Goal: Task Accomplishment & Management: Complete application form

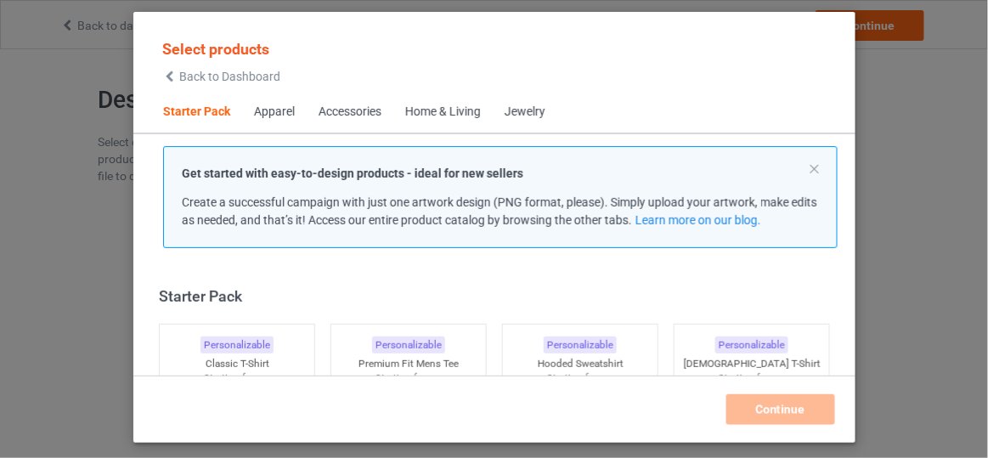
scroll to position [20, 0]
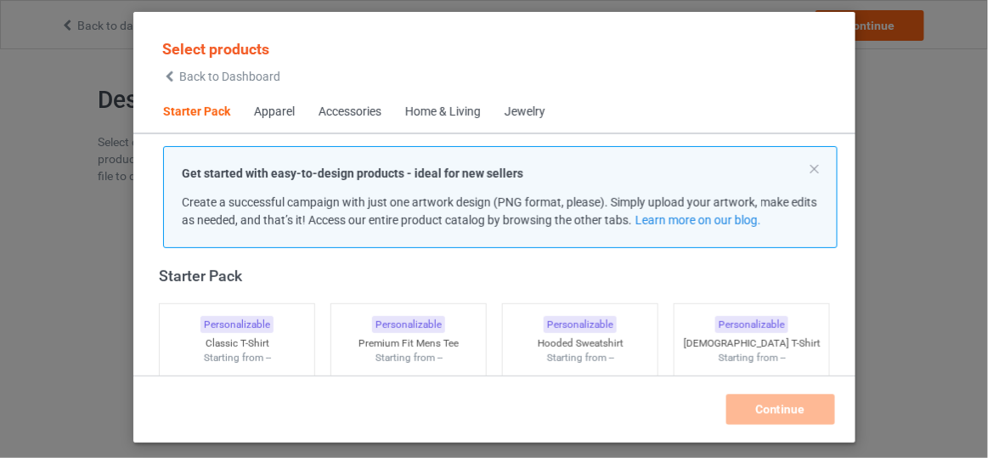
click at [252, 81] on span "Back to Dashboard" at bounding box center [229, 77] width 101 height 14
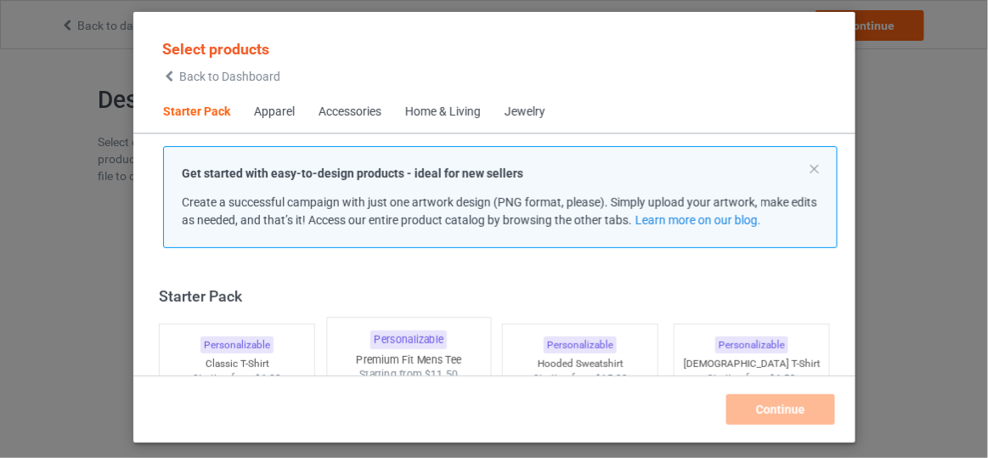
click at [462, 357] on div "Premium Fit Mens Tee" at bounding box center [408, 360] width 163 height 14
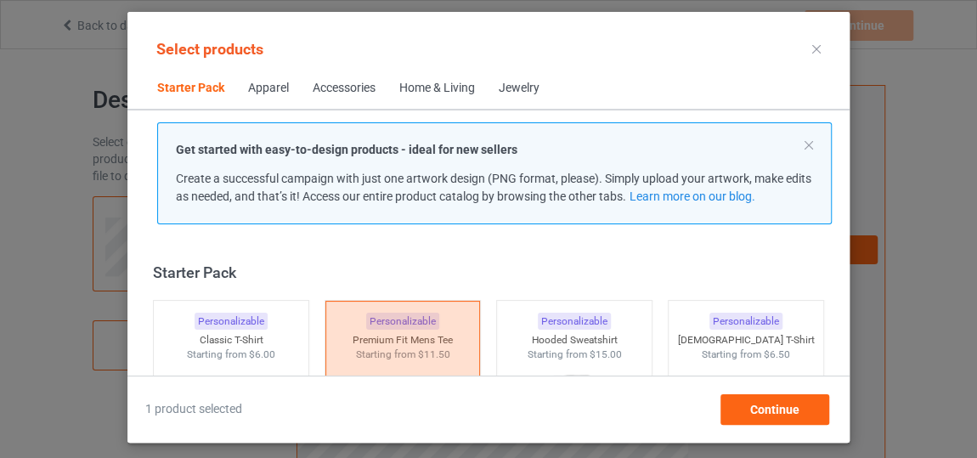
scroll to position [101, 0]
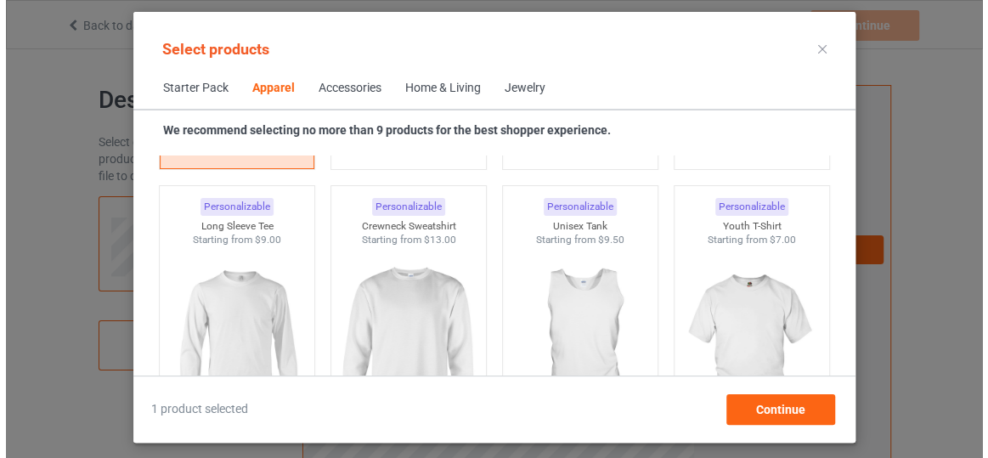
scroll to position [1213, 0]
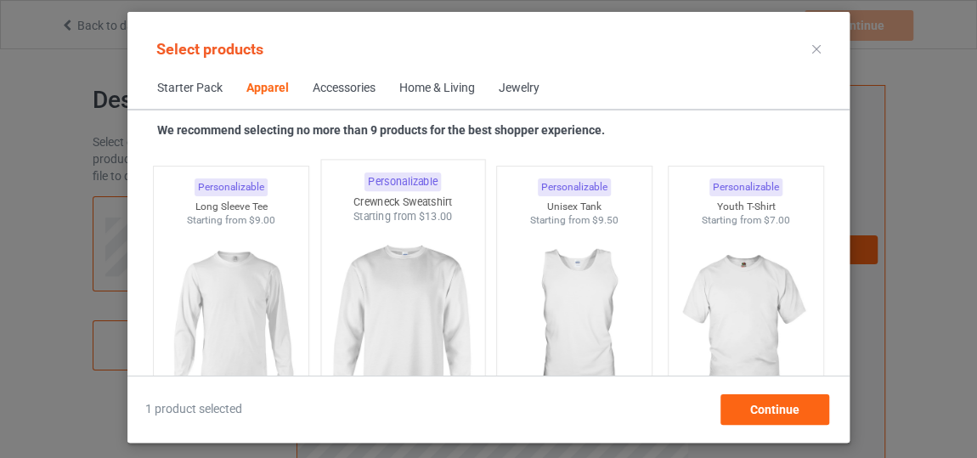
click at [421, 325] on img at bounding box center [403, 324] width 160 height 200
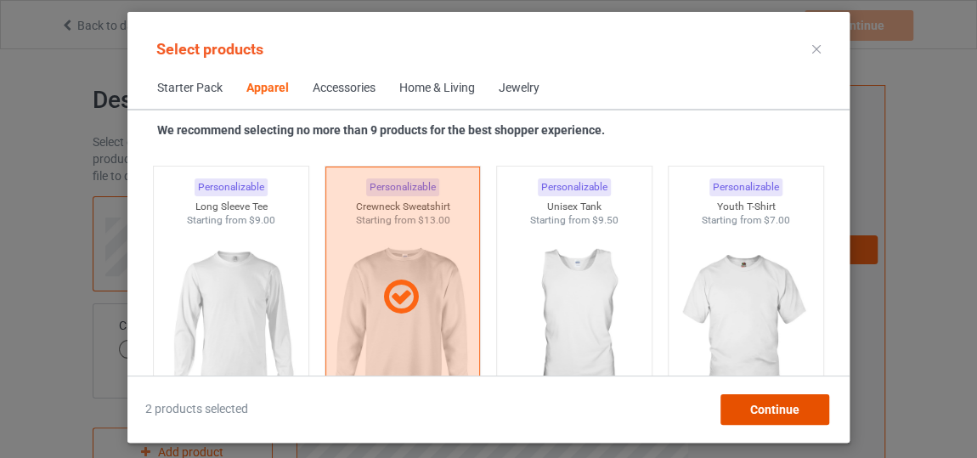
click at [806, 411] on div "Continue" at bounding box center [775, 409] width 109 height 31
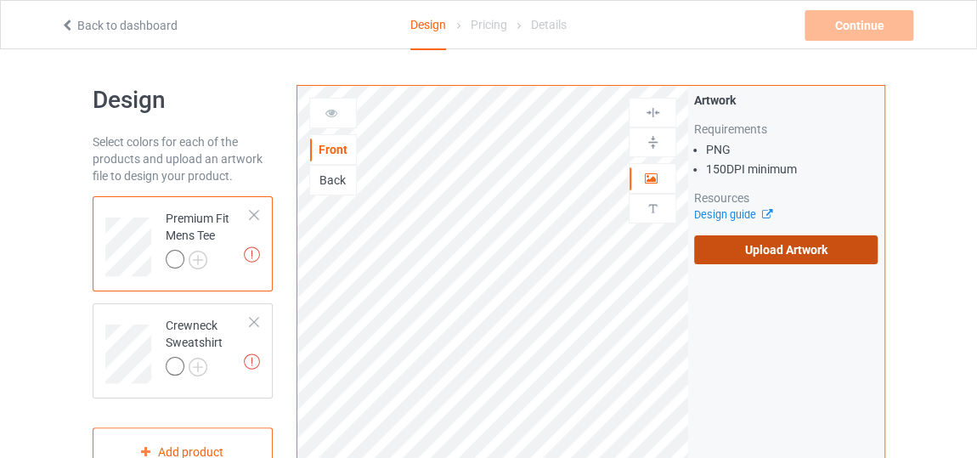
click at [832, 252] on label "Upload Artwork" at bounding box center [786, 249] width 184 height 29
click at [0, 0] on input "Upload Artwork" at bounding box center [0, 0] width 0 height 0
click at [840, 232] on div "Artwork Requirements PNG 150 DPI minimum Resources Design guide Upload Artwork" at bounding box center [786, 178] width 184 height 172
click at [833, 242] on label "Upload Artwork" at bounding box center [786, 249] width 184 height 29
click at [0, 0] on input "Upload Artwork" at bounding box center [0, 0] width 0 height 0
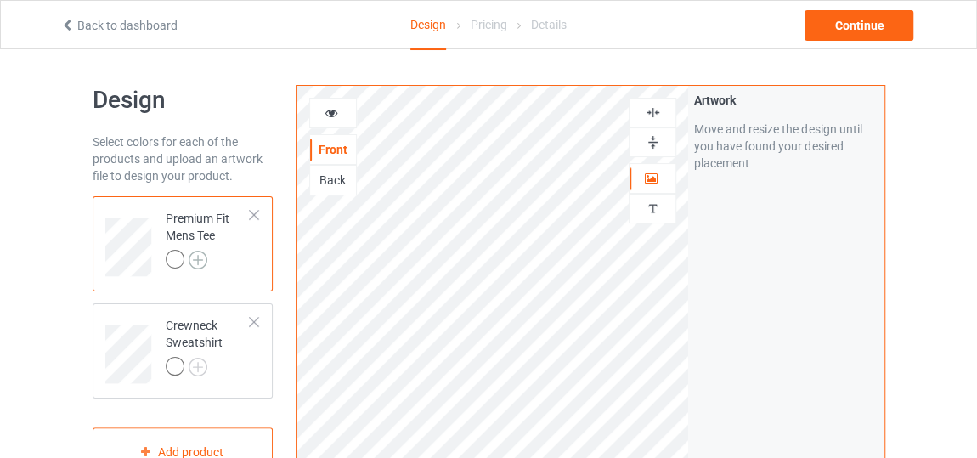
click at [198, 255] on img at bounding box center [198, 260] width 19 height 19
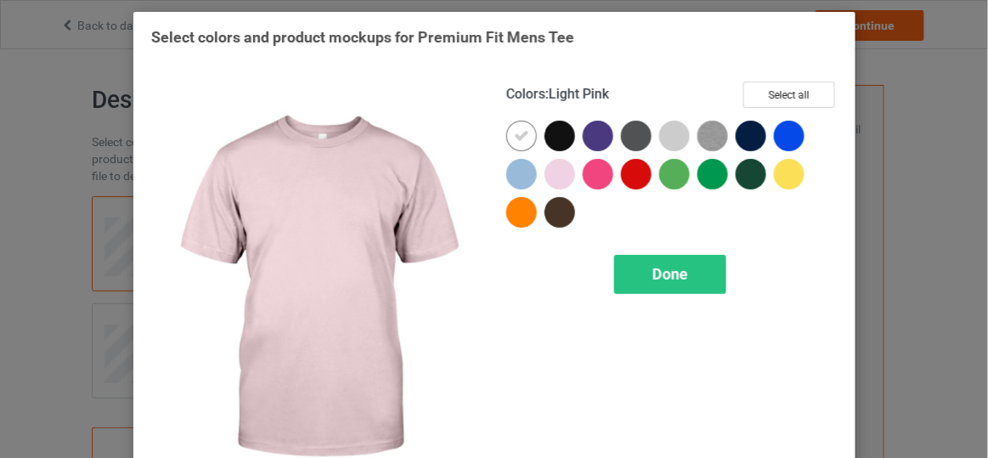
click at [550, 169] on div at bounding box center [560, 174] width 31 height 31
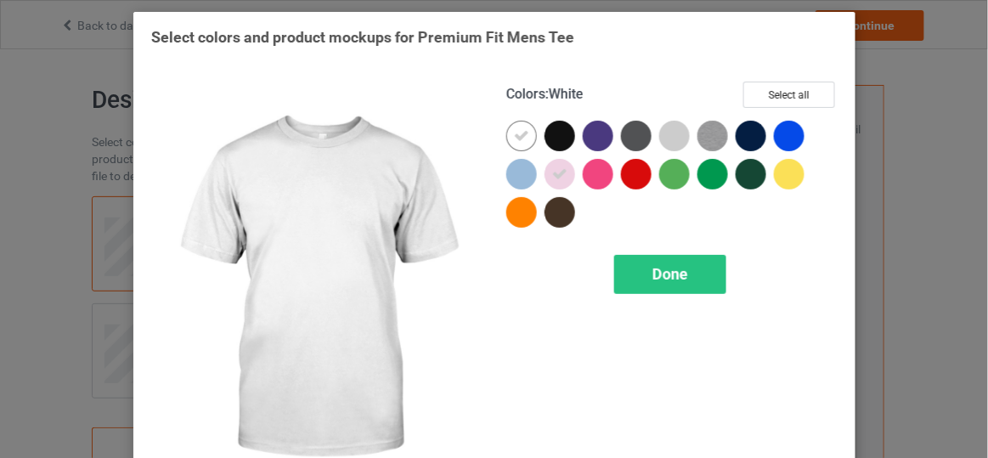
click at [514, 133] on icon at bounding box center [521, 135] width 15 height 15
click at [511, 133] on div at bounding box center [521, 136] width 31 height 31
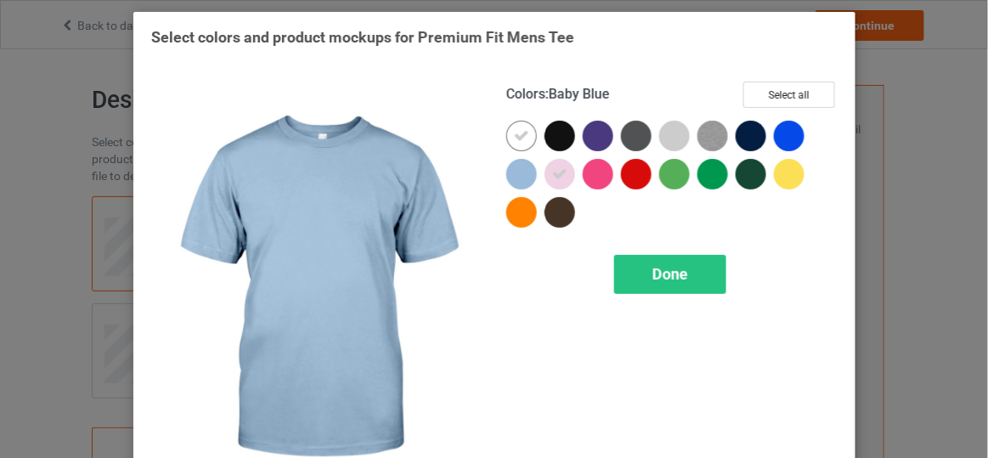
click at [509, 178] on div at bounding box center [521, 174] width 31 height 31
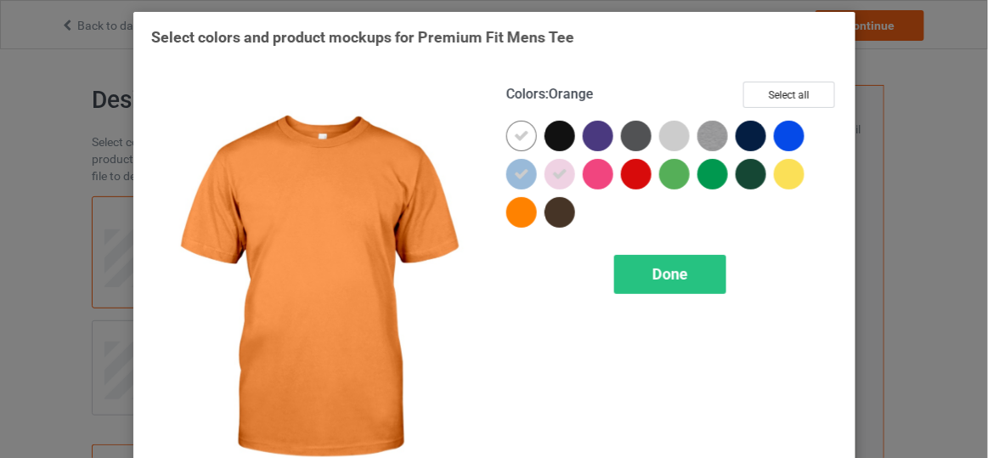
click at [512, 208] on div at bounding box center [521, 212] width 31 height 31
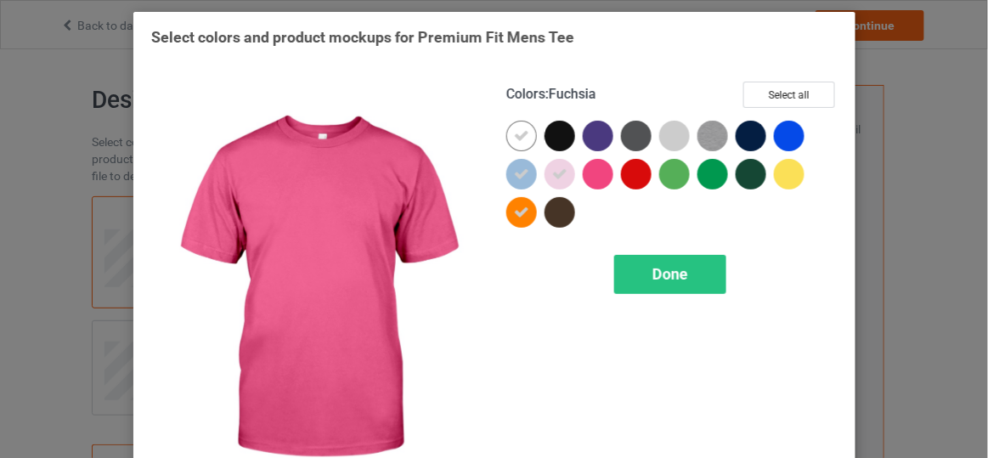
click at [592, 169] on div at bounding box center [598, 174] width 31 height 31
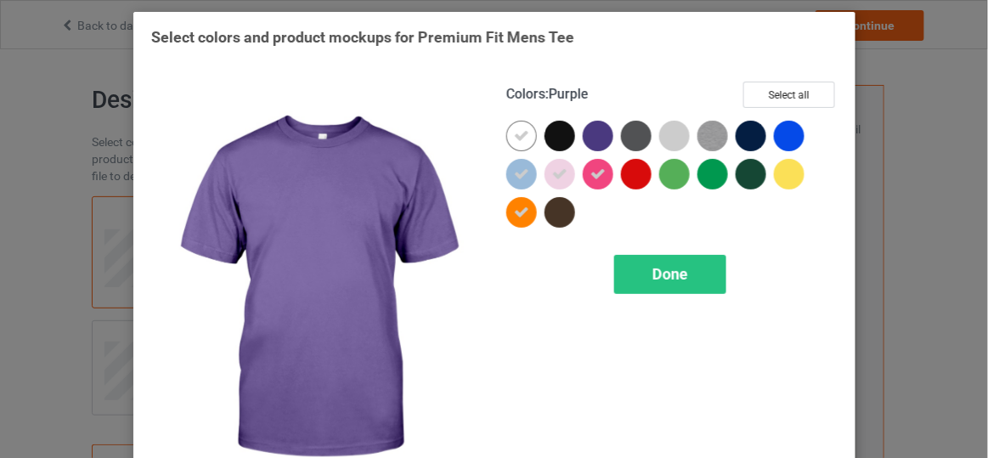
click at [597, 144] on div at bounding box center [598, 136] width 31 height 31
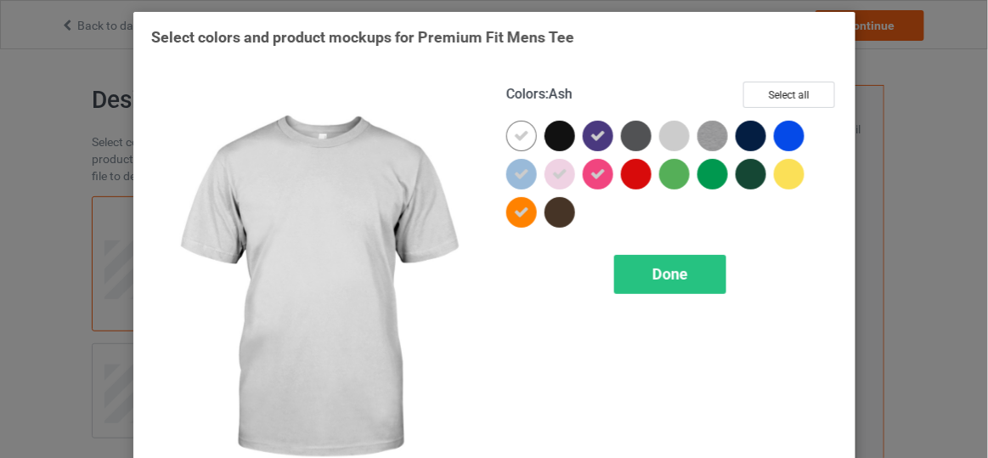
click at [661, 139] on div at bounding box center [674, 136] width 31 height 31
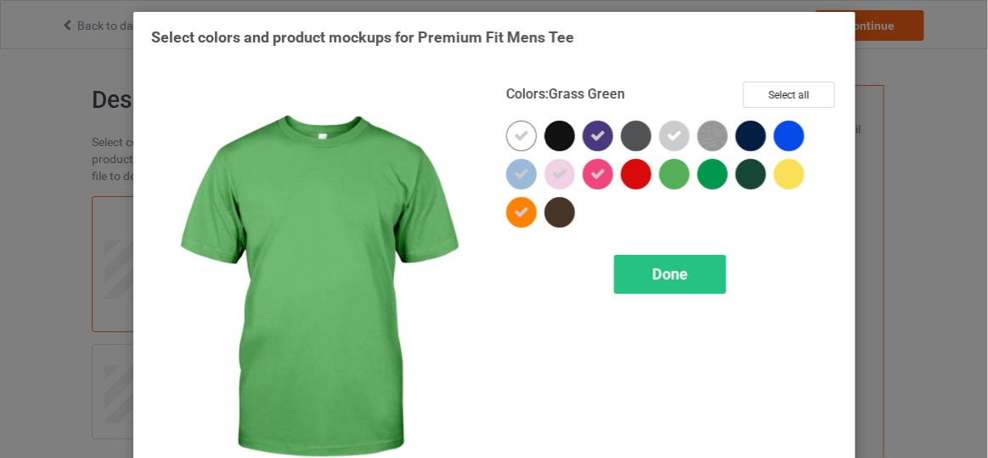
click at [659, 182] on div at bounding box center [674, 174] width 31 height 31
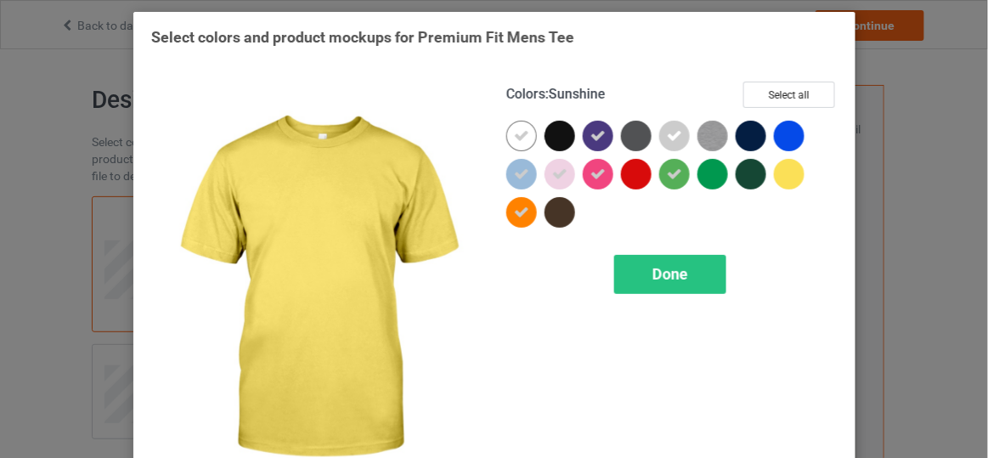
click at [774, 181] on div at bounding box center [789, 174] width 31 height 31
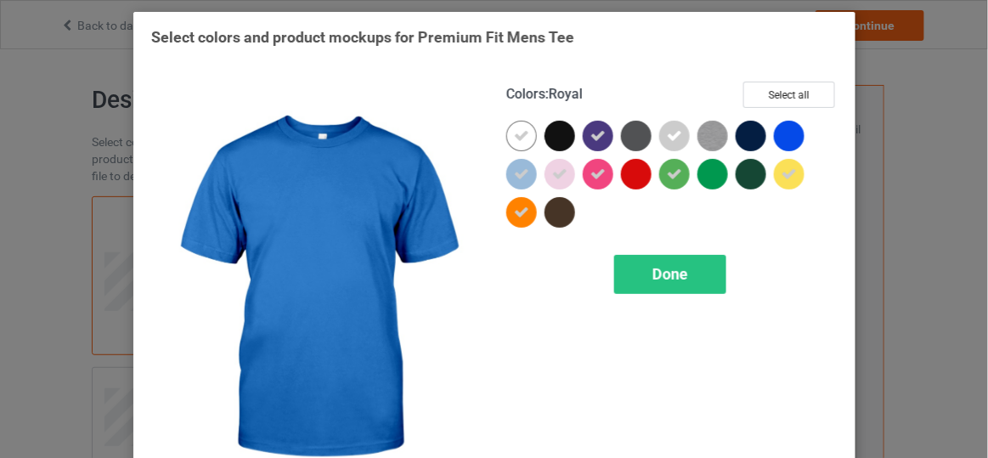
click at [783, 143] on div at bounding box center [789, 136] width 31 height 31
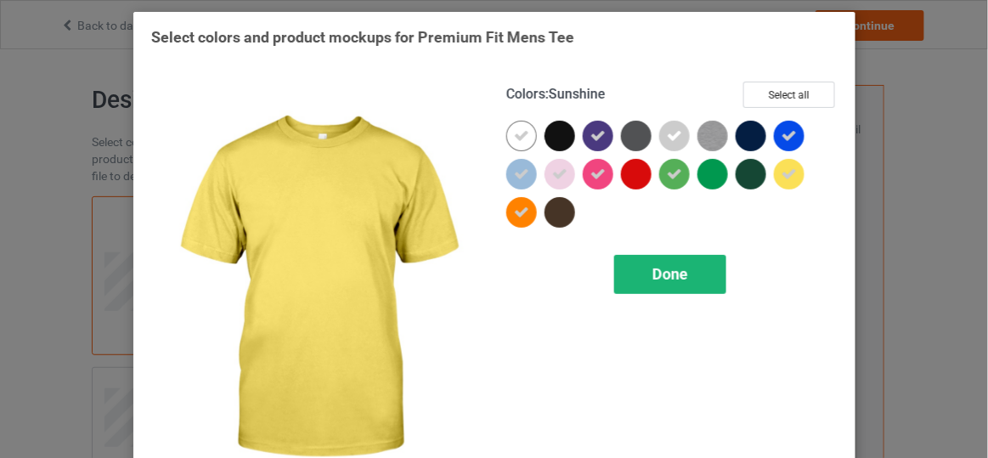
click at [654, 269] on span "Done" at bounding box center [670, 274] width 36 height 18
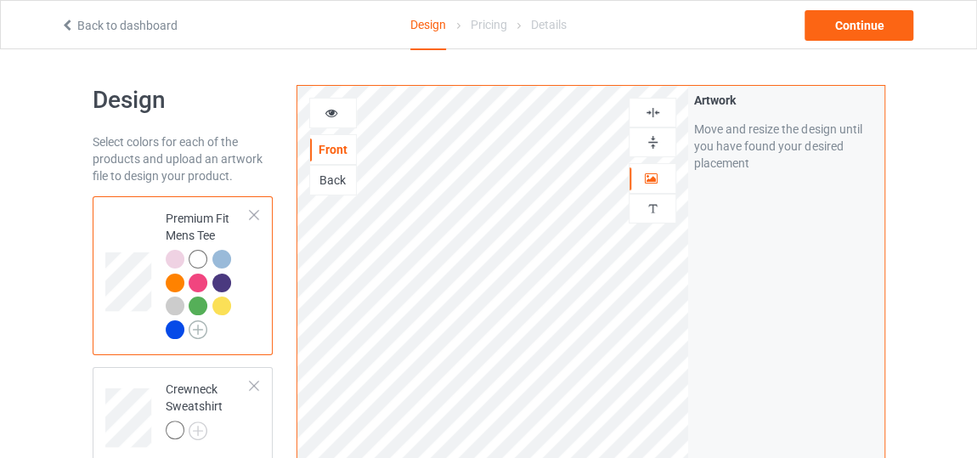
click at [198, 331] on img at bounding box center [198, 329] width 19 height 19
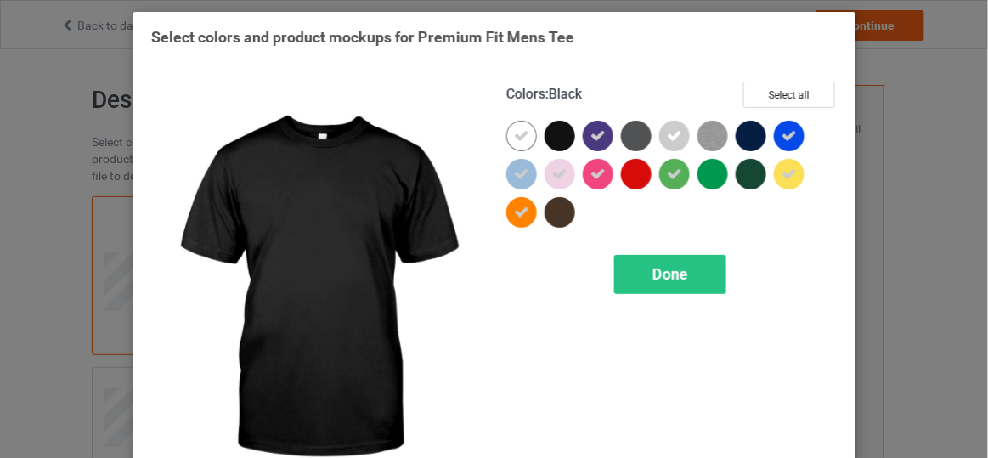
click at [559, 136] on div at bounding box center [560, 136] width 31 height 31
click at [559, 136] on icon at bounding box center [559, 135] width 15 height 15
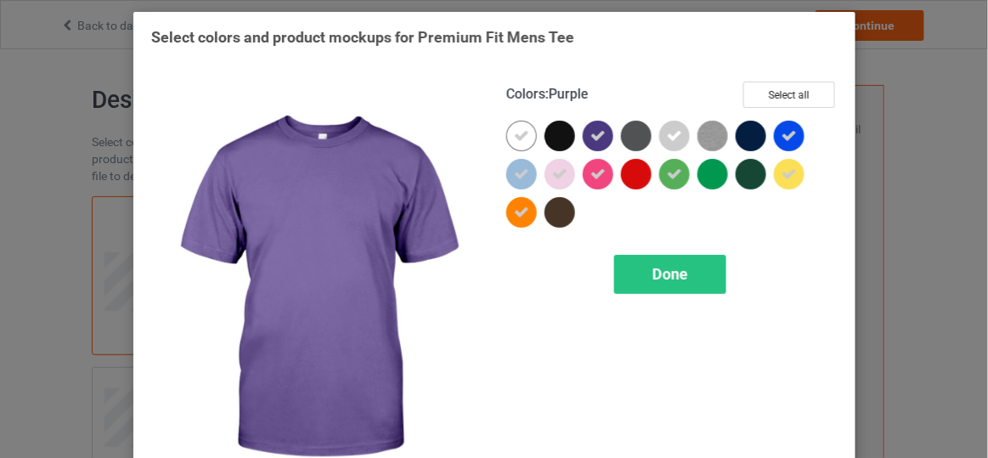
click at [610, 133] on div at bounding box center [602, 140] width 38 height 38
click at [601, 135] on div at bounding box center [598, 136] width 31 height 31
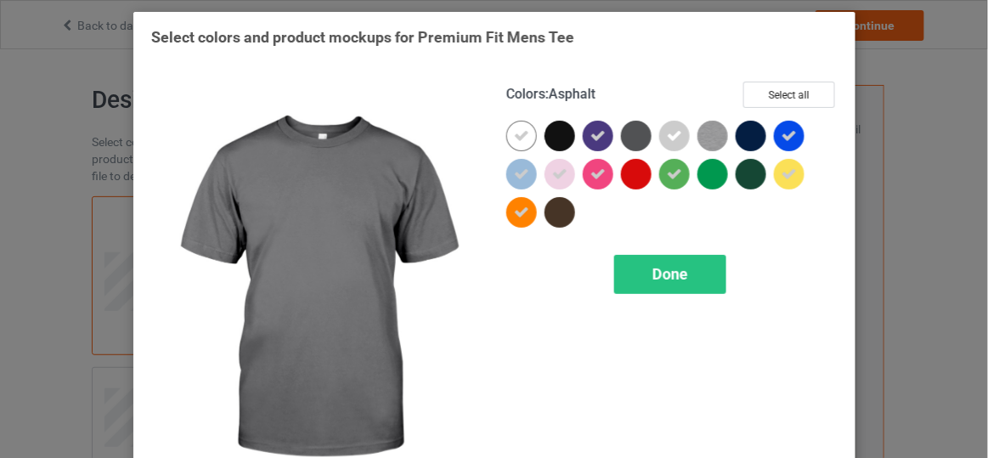
click at [626, 136] on div at bounding box center [636, 136] width 31 height 31
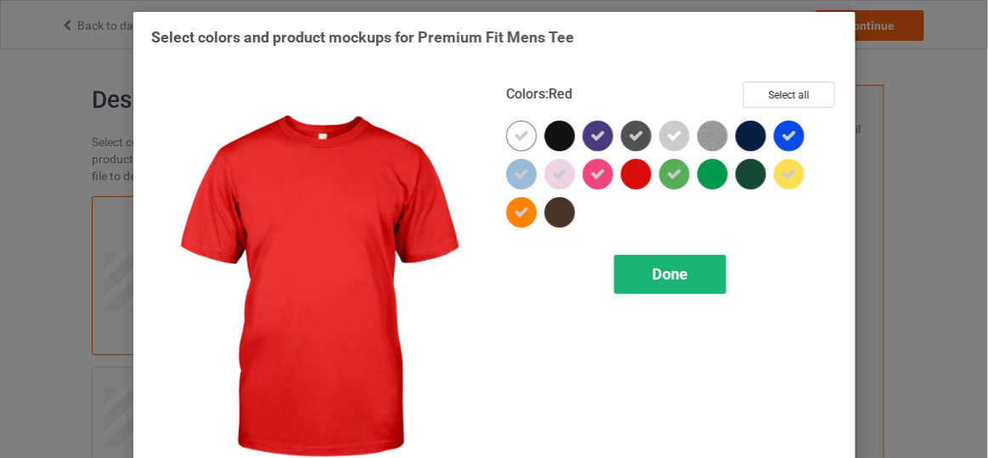
click at [642, 271] on div "Done" at bounding box center [670, 274] width 112 height 39
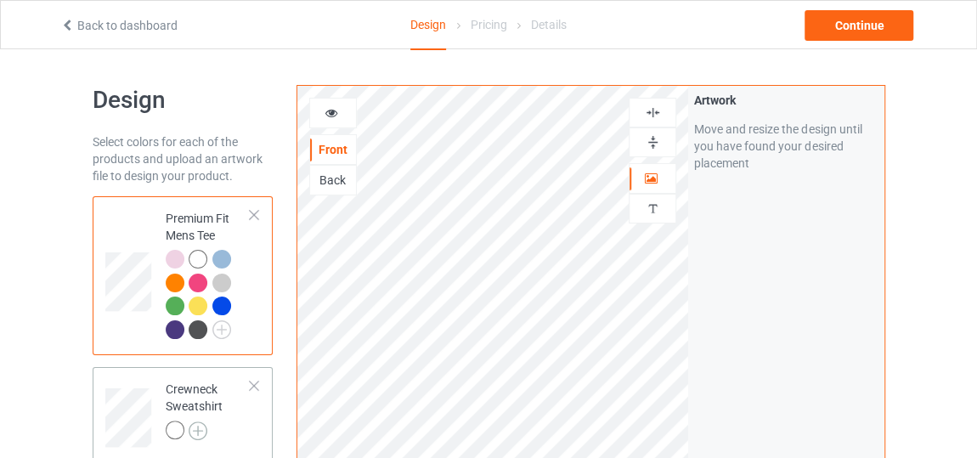
click at [200, 427] on img at bounding box center [198, 430] width 19 height 19
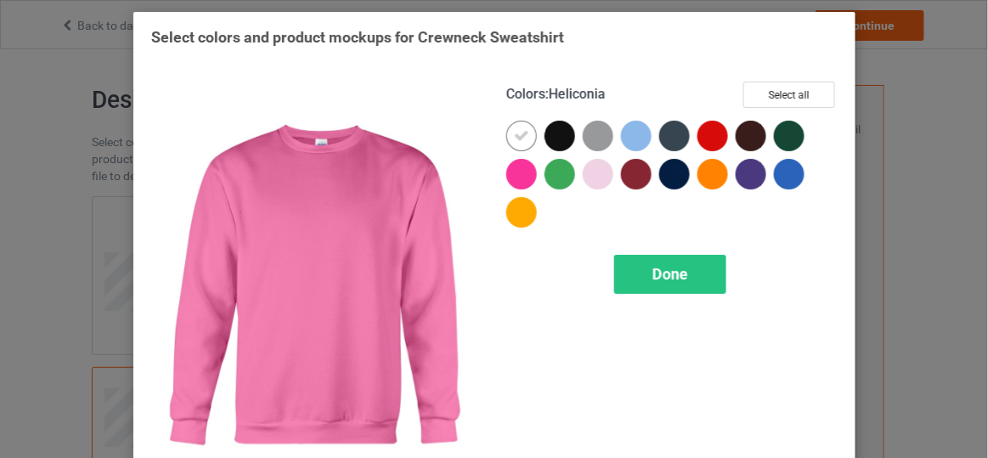
click at [519, 172] on div at bounding box center [521, 174] width 31 height 31
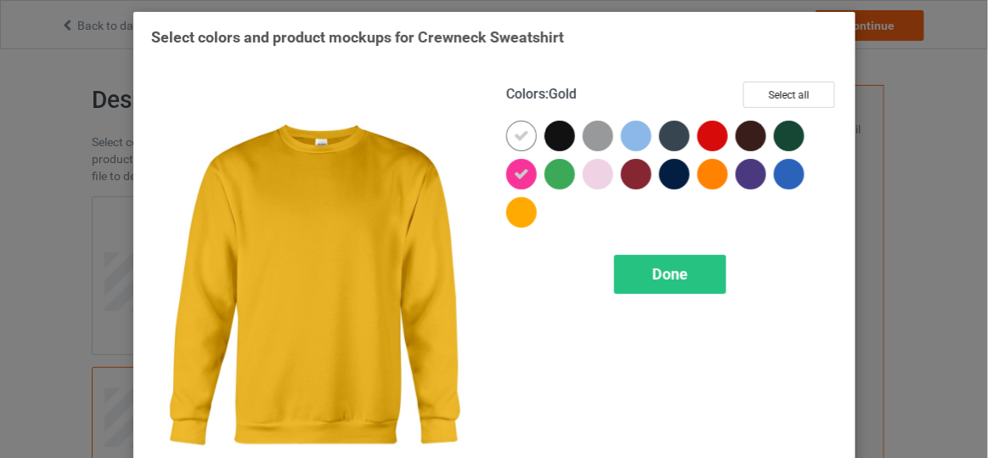
click at [520, 212] on div at bounding box center [521, 212] width 31 height 31
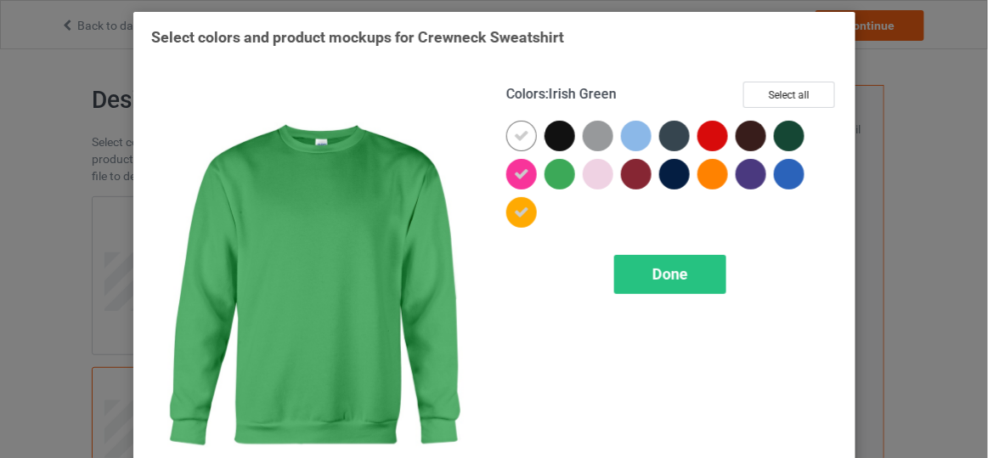
click at [560, 178] on div at bounding box center [560, 174] width 31 height 31
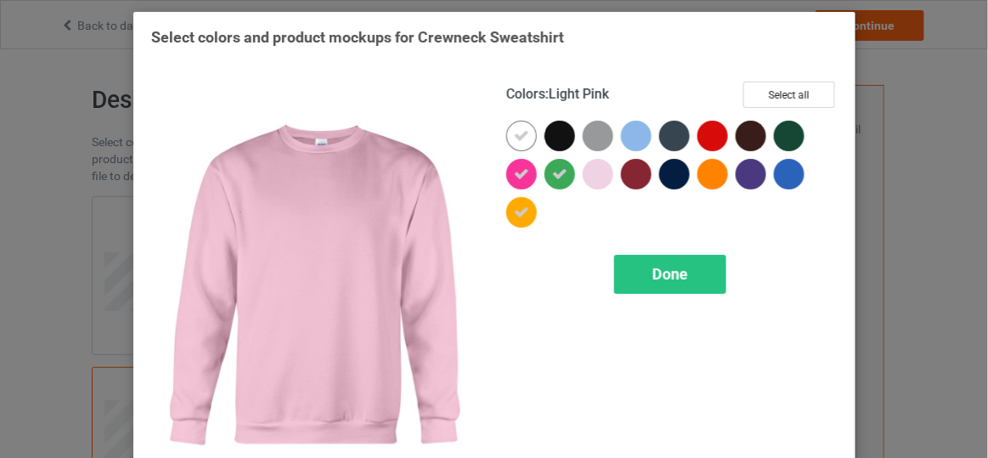
click at [584, 173] on div at bounding box center [598, 174] width 31 height 31
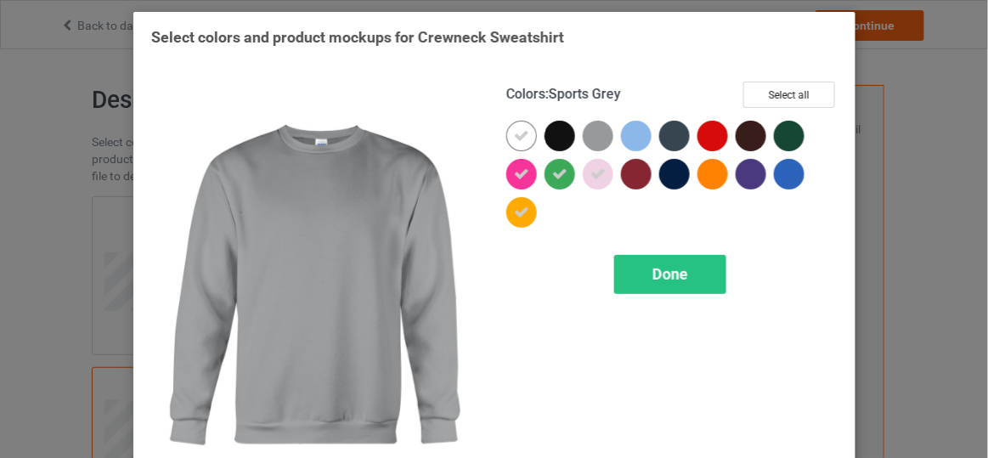
click at [592, 133] on div at bounding box center [598, 136] width 31 height 31
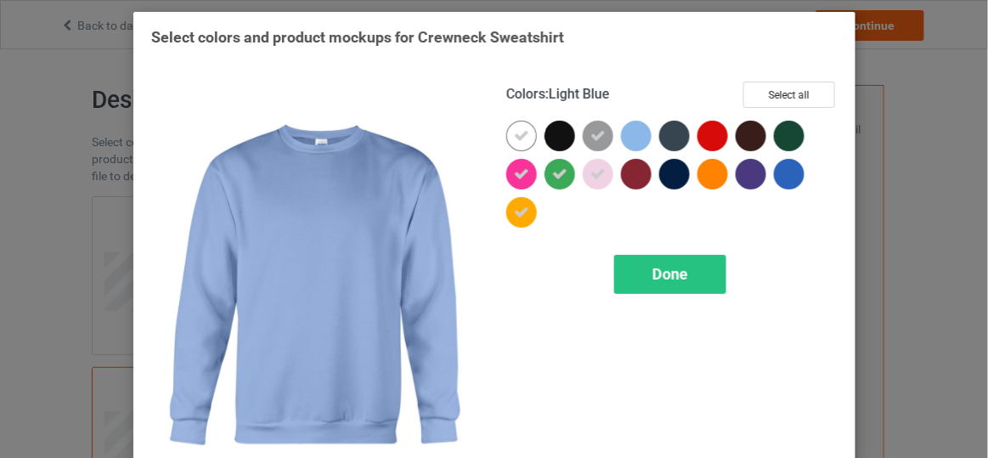
click at [624, 136] on div at bounding box center [636, 136] width 31 height 31
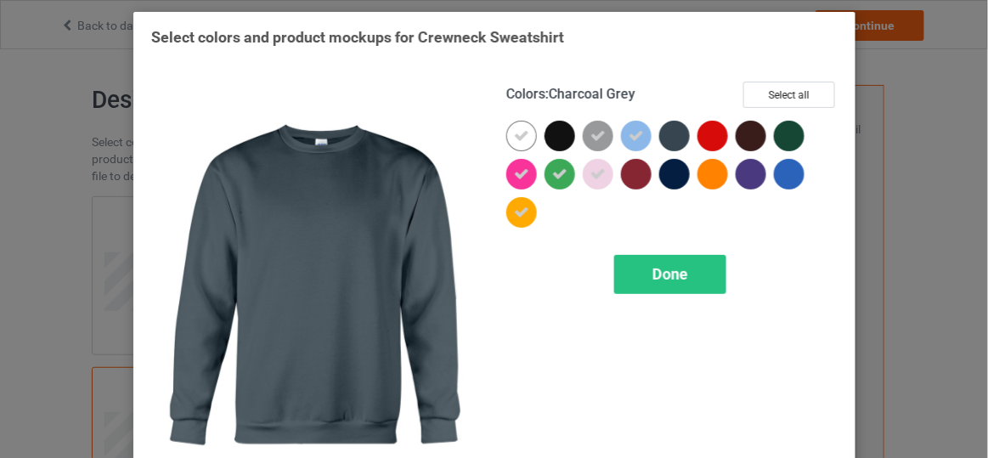
click at [664, 139] on div at bounding box center [674, 136] width 31 height 31
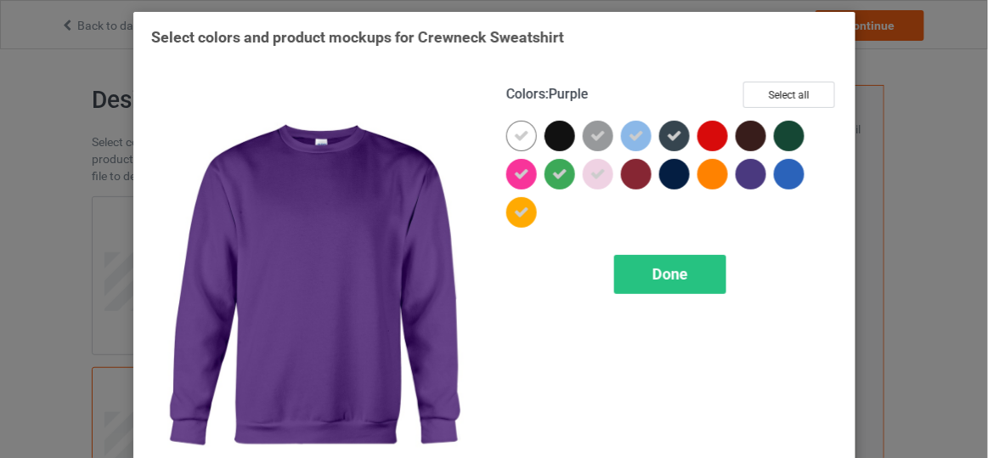
click at [738, 173] on div at bounding box center [751, 174] width 31 height 31
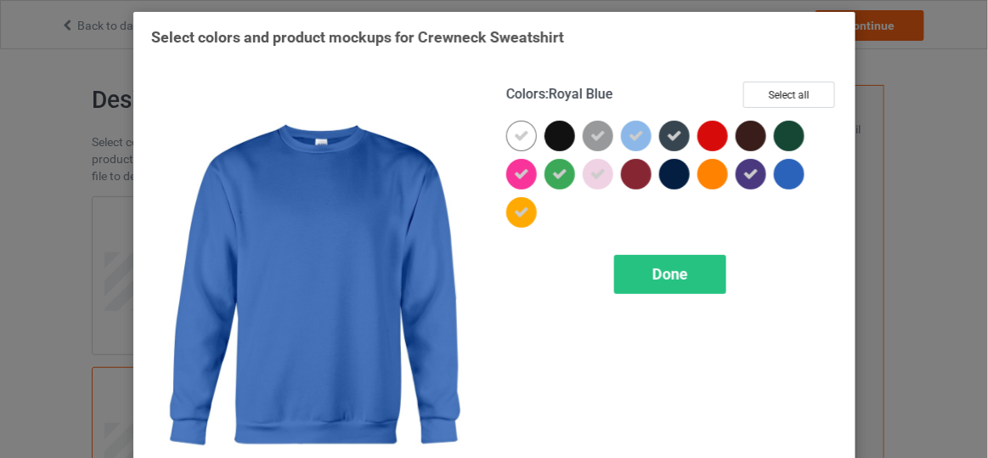
click at [800, 181] on div at bounding box center [793, 178] width 38 height 38
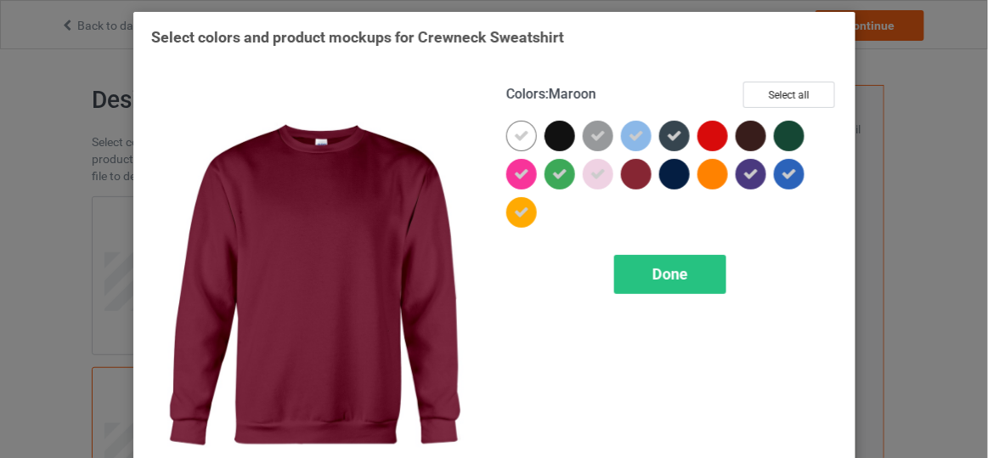
click at [629, 178] on div at bounding box center [636, 174] width 31 height 31
click at [651, 258] on div "Done" at bounding box center [670, 274] width 112 height 39
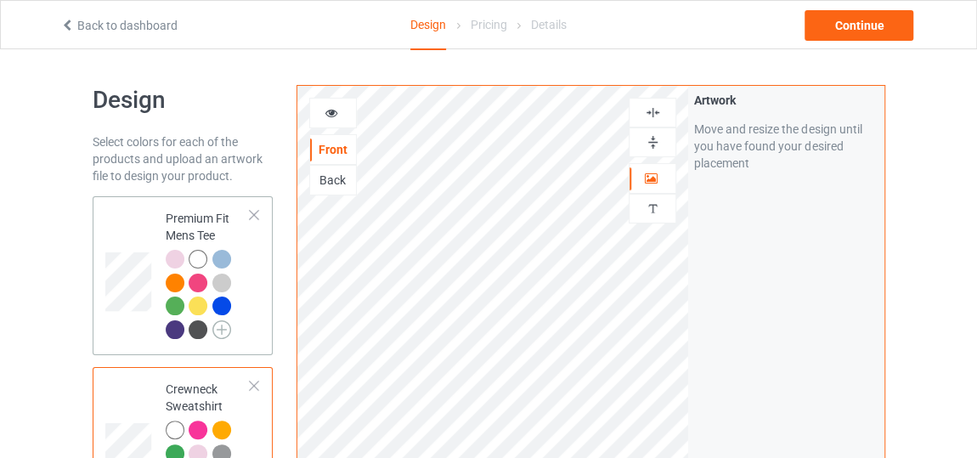
click at [220, 327] on img at bounding box center [221, 329] width 19 height 19
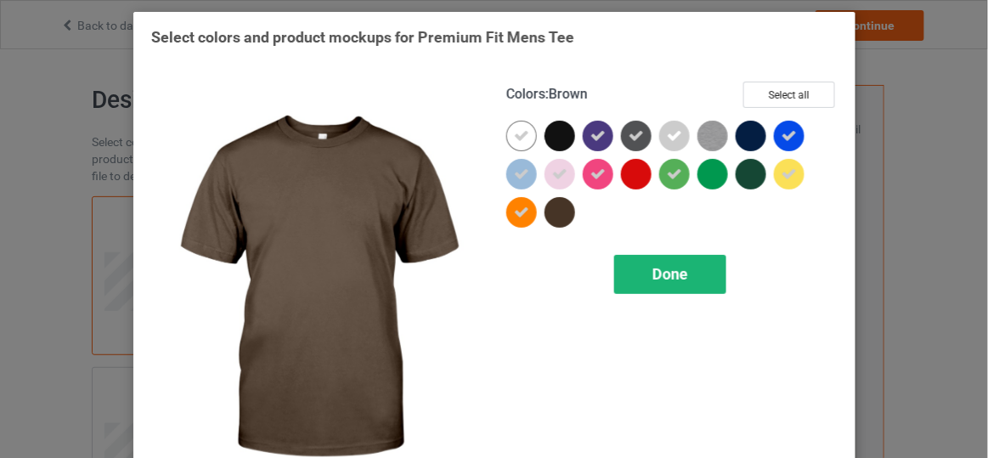
click at [625, 269] on div "Done" at bounding box center [670, 274] width 112 height 39
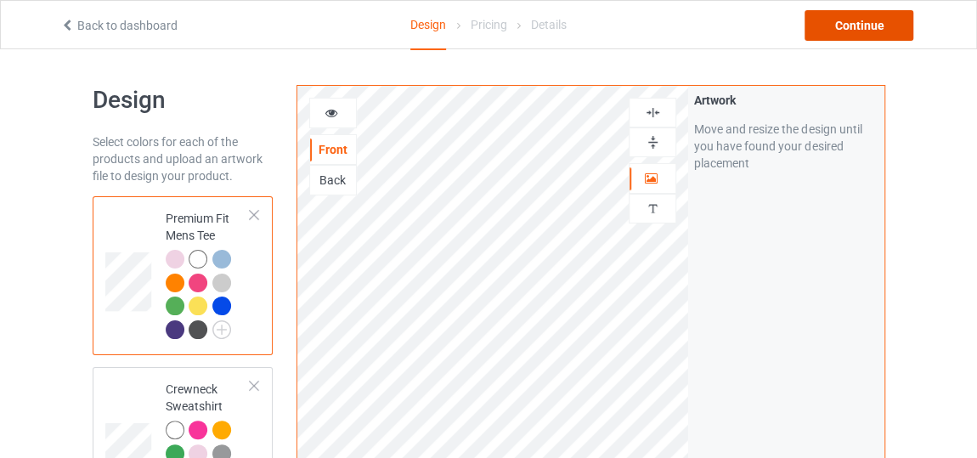
click at [864, 23] on div "Continue" at bounding box center [859, 25] width 109 height 31
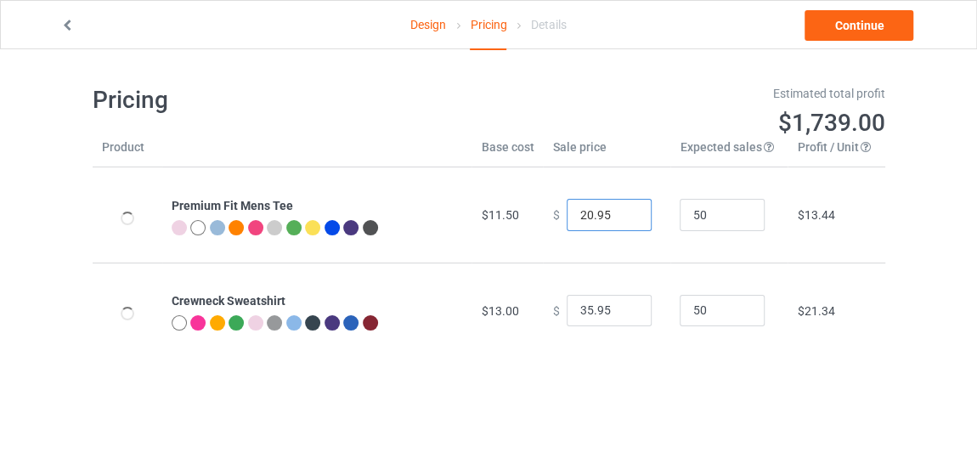
click at [622, 218] on input "20.95" at bounding box center [609, 215] width 85 height 32
click at [622, 218] on input "19.95" at bounding box center [609, 215] width 85 height 32
type input "18.95"
click at [622, 218] on input "18.95" at bounding box center [609, 215] width 85 height 32
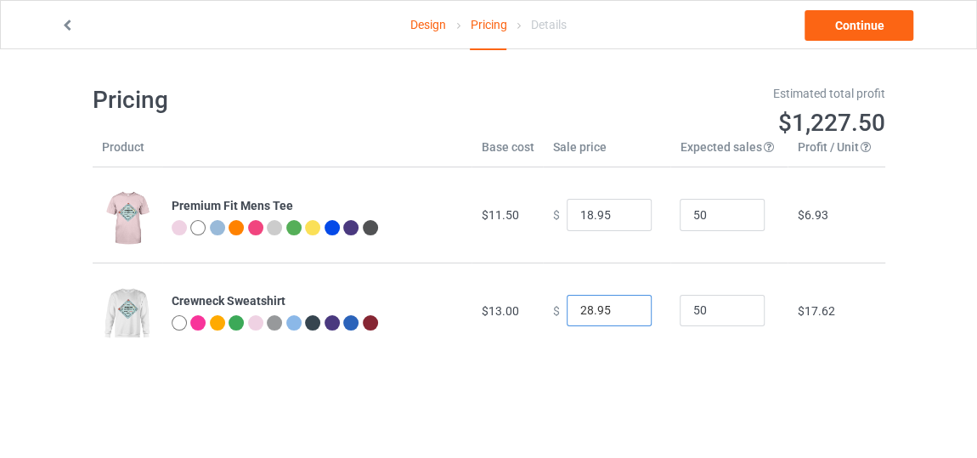
click at [623, 314] on input "28.95" at bounding box center [609, 311] width 85 height 32
click at [623, 314] on input "27.95" at bounding box center [609, 311] width 85 height 32
type input "26.95"
click at [623, 314] on input "26.95" at bounding box center [609, 311] width 85 height 32
click at [840, 35] on link "Continue" at bounding box center [859, 25] width 109 height 31
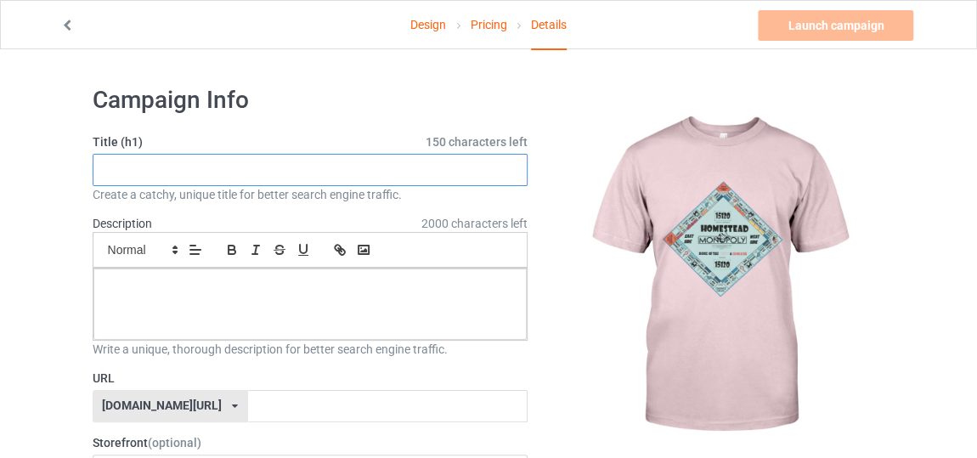
click at [474, 179] on input "text" at bounding box center [311, 170] width 436 height 32
type input "new style game familly"
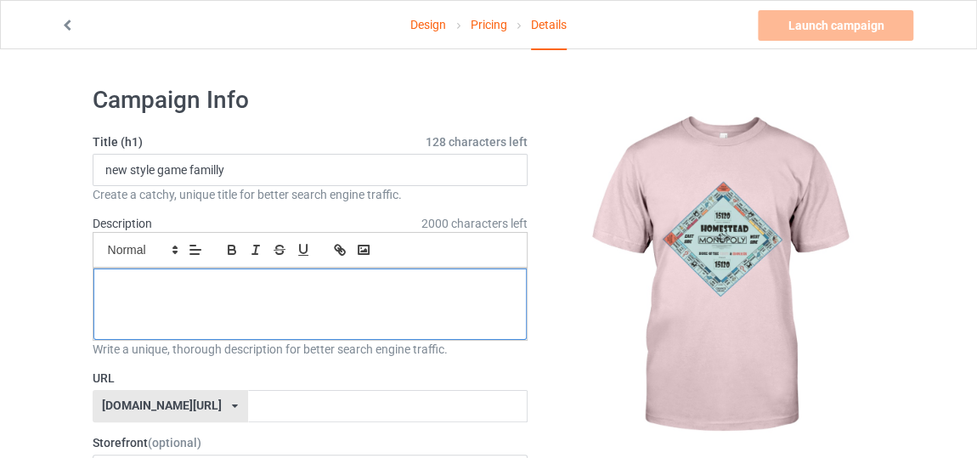
click at [421, 294] on div at bounding box center [310, 304] width 434 height 71
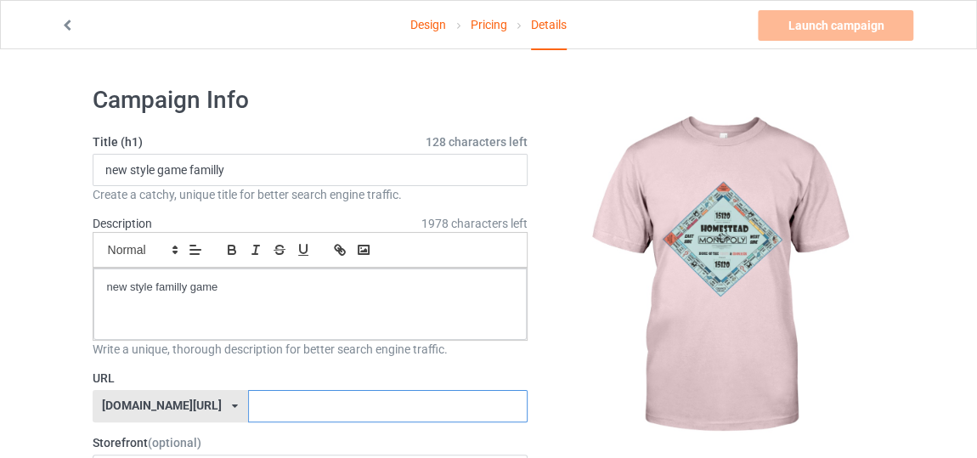
click at [384, 405] on input "text" at bounding box center [388, 406] width 280 height 32
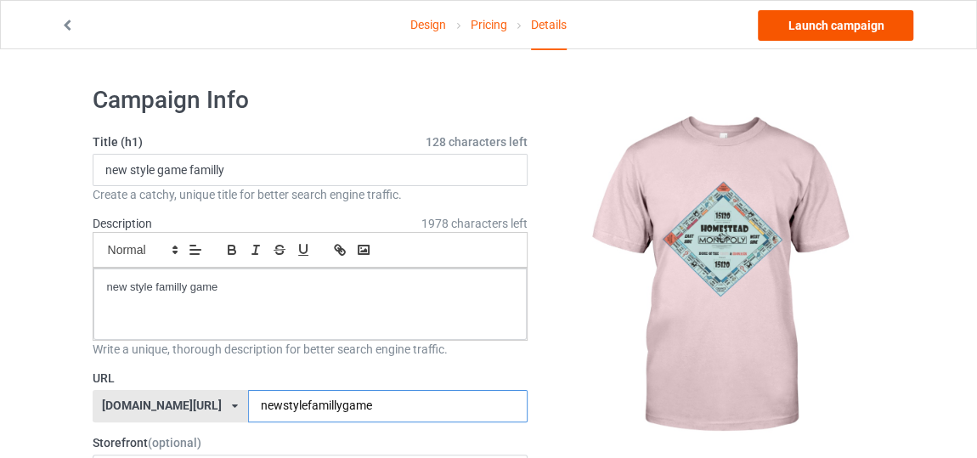
type input "newstylefamillygame"
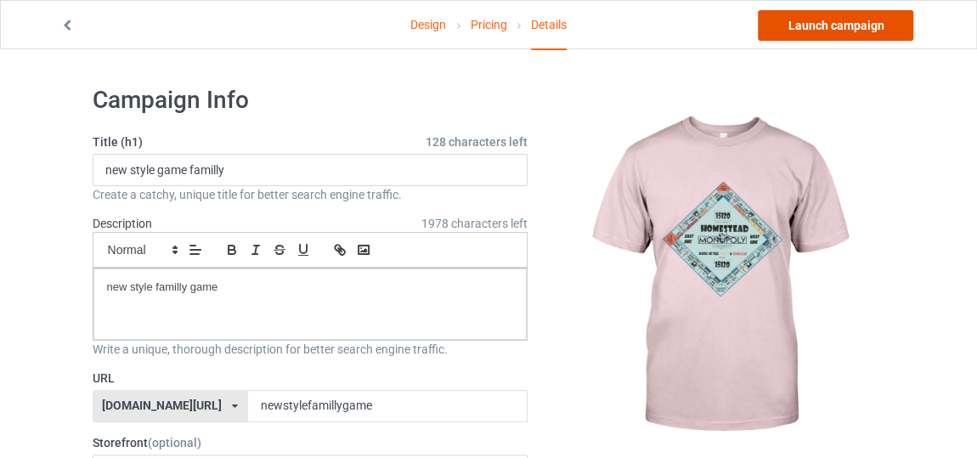
click at [837, 18] on link "Launch campaign" at bounding box center [836, 25] width 156 height 31
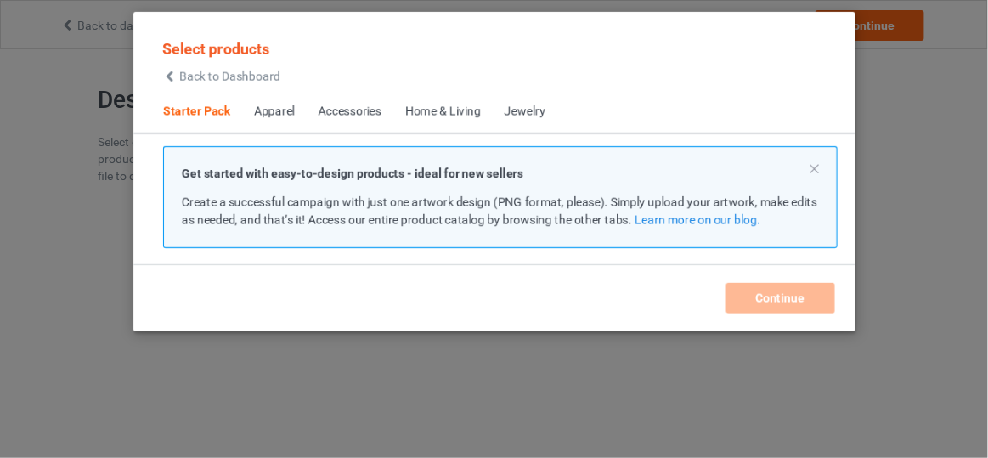
click at [189, 71] on span "Back to Dashboard" at bounding box center [229, 77] width 101 height 14
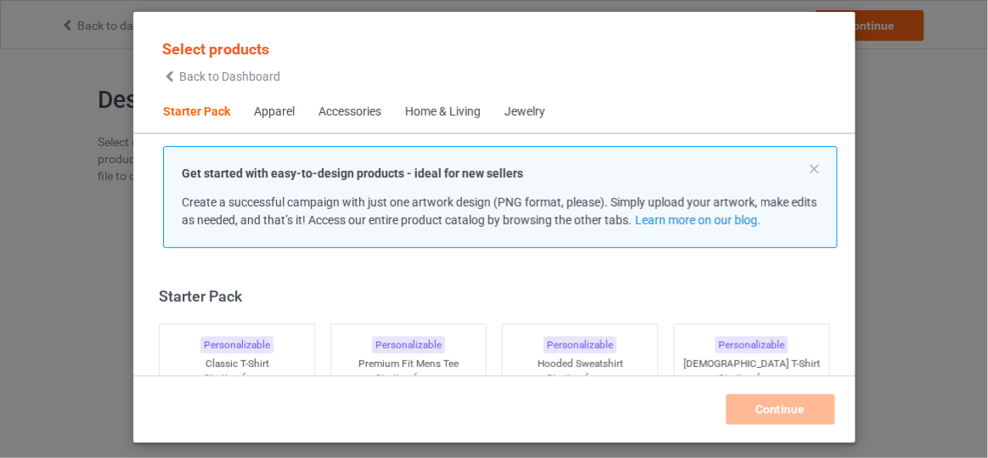
scroll to position [20, 0]
